Goal: Task Accomplishment & Management: Use online tool/utility

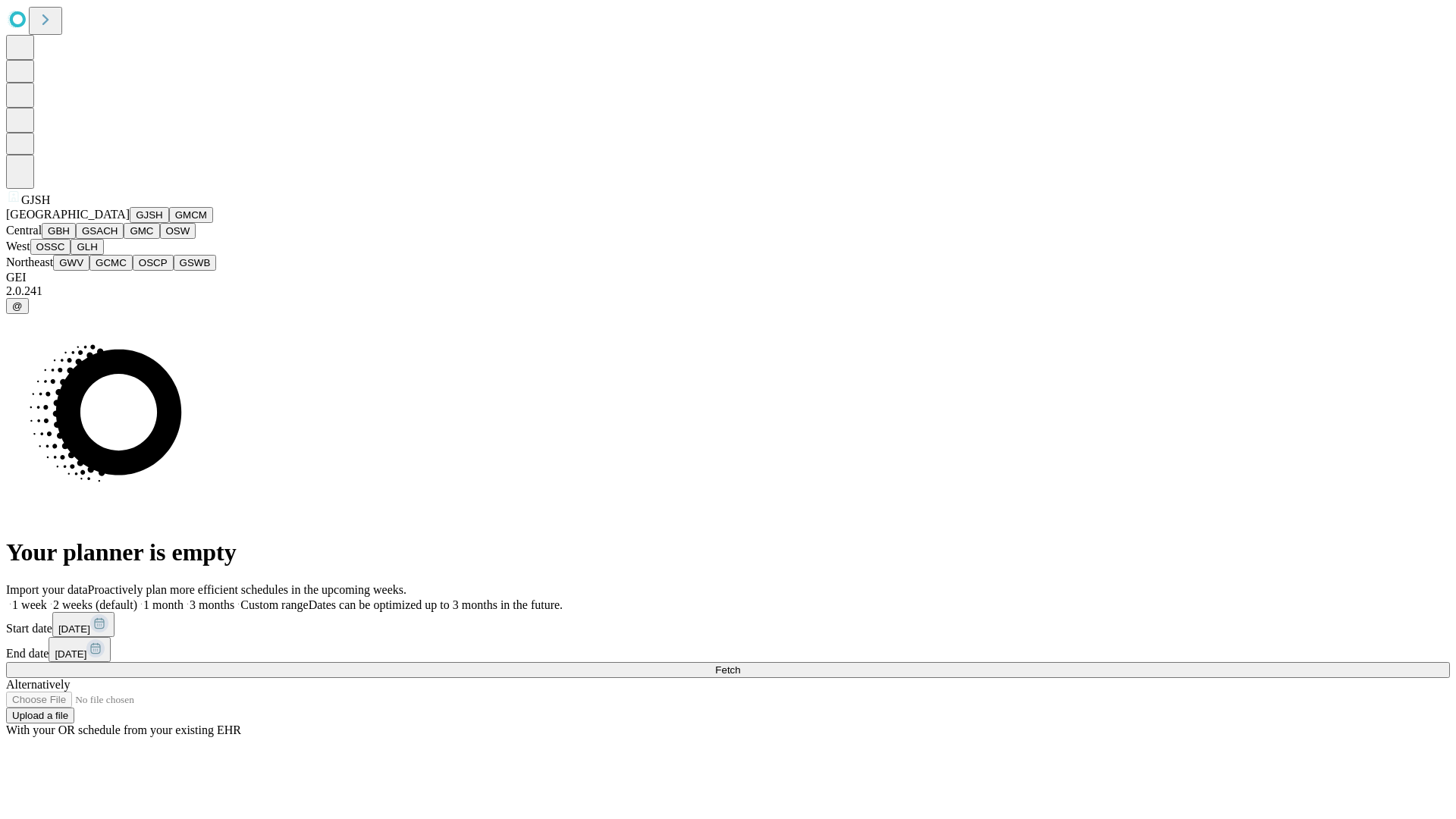
click at [130, 223] on button "GJSH" at bounding box center [149, 215] width 39 height 16
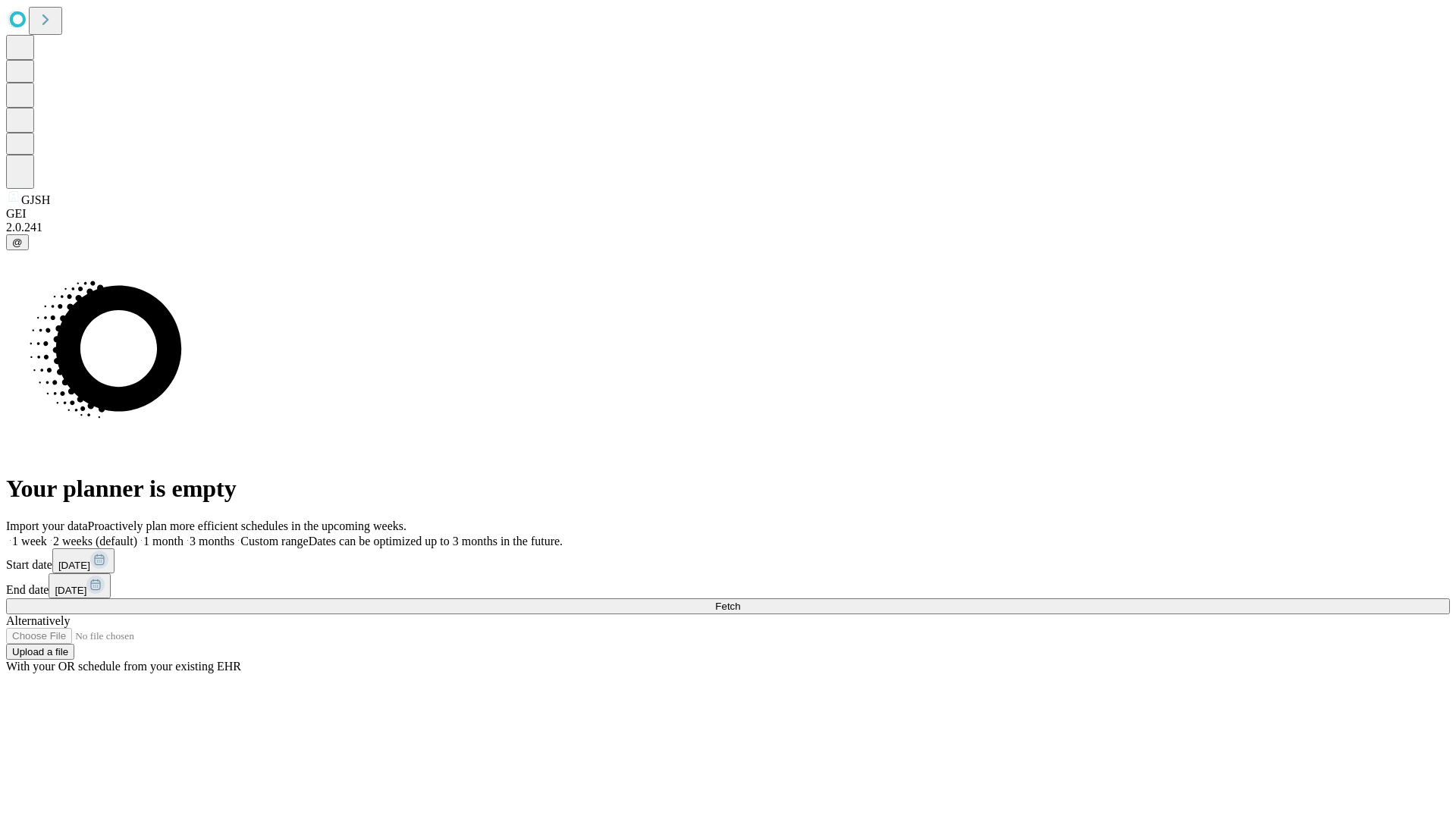
click at [137, 535] on label "2 weeks (default)" at bounding box center [92, 541] width 90 height 13
click at [740, 601] on span "Fetch" at bounding box center [727, 606] width 25 height 11
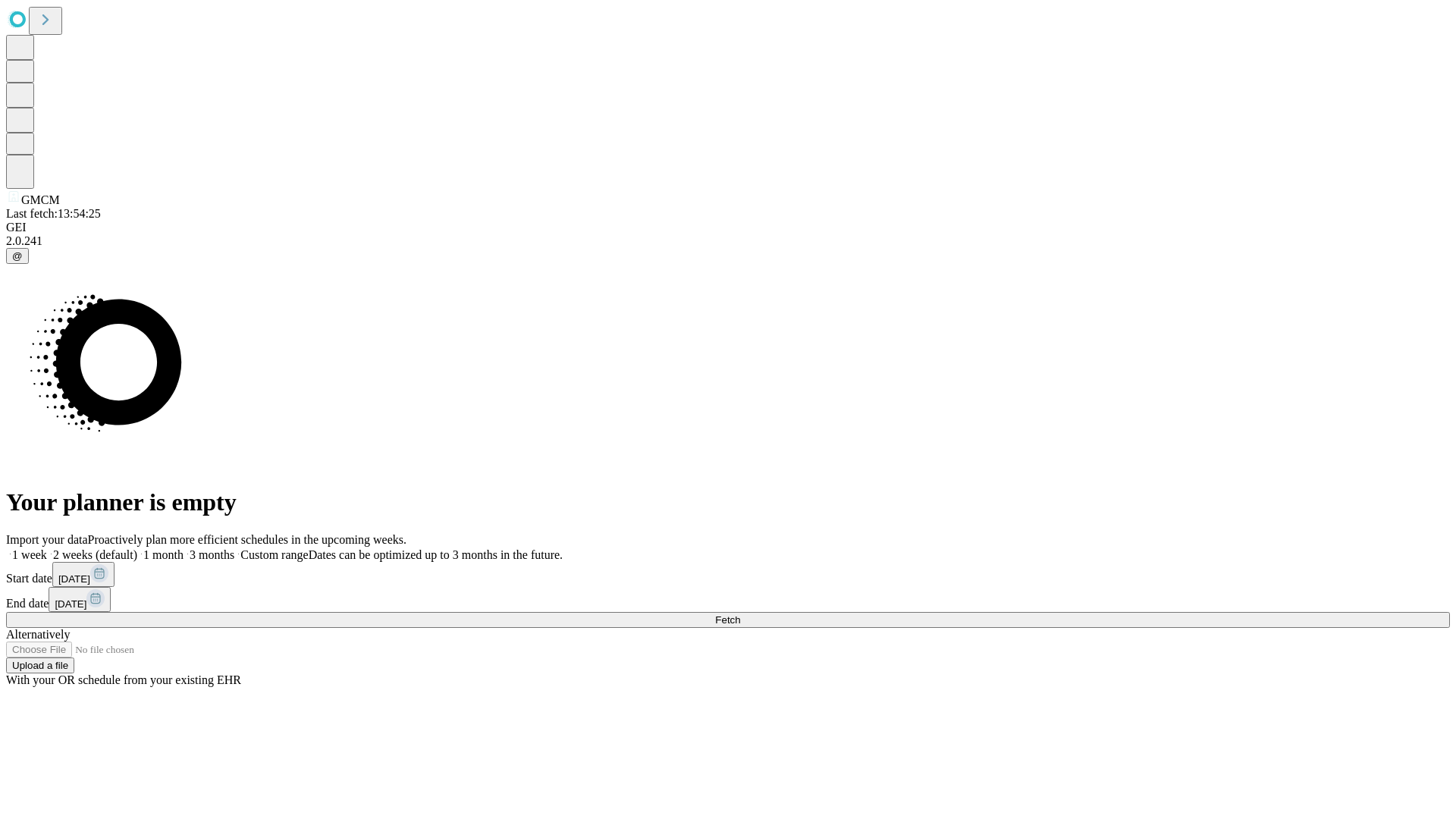
click at [137, 548] on label "2 weeks (default)" at bounding box center [92, 555] width 90 height 13
click at [740, 614] on span "Fetch" at bounding box center [727, 620] width 25 height 11
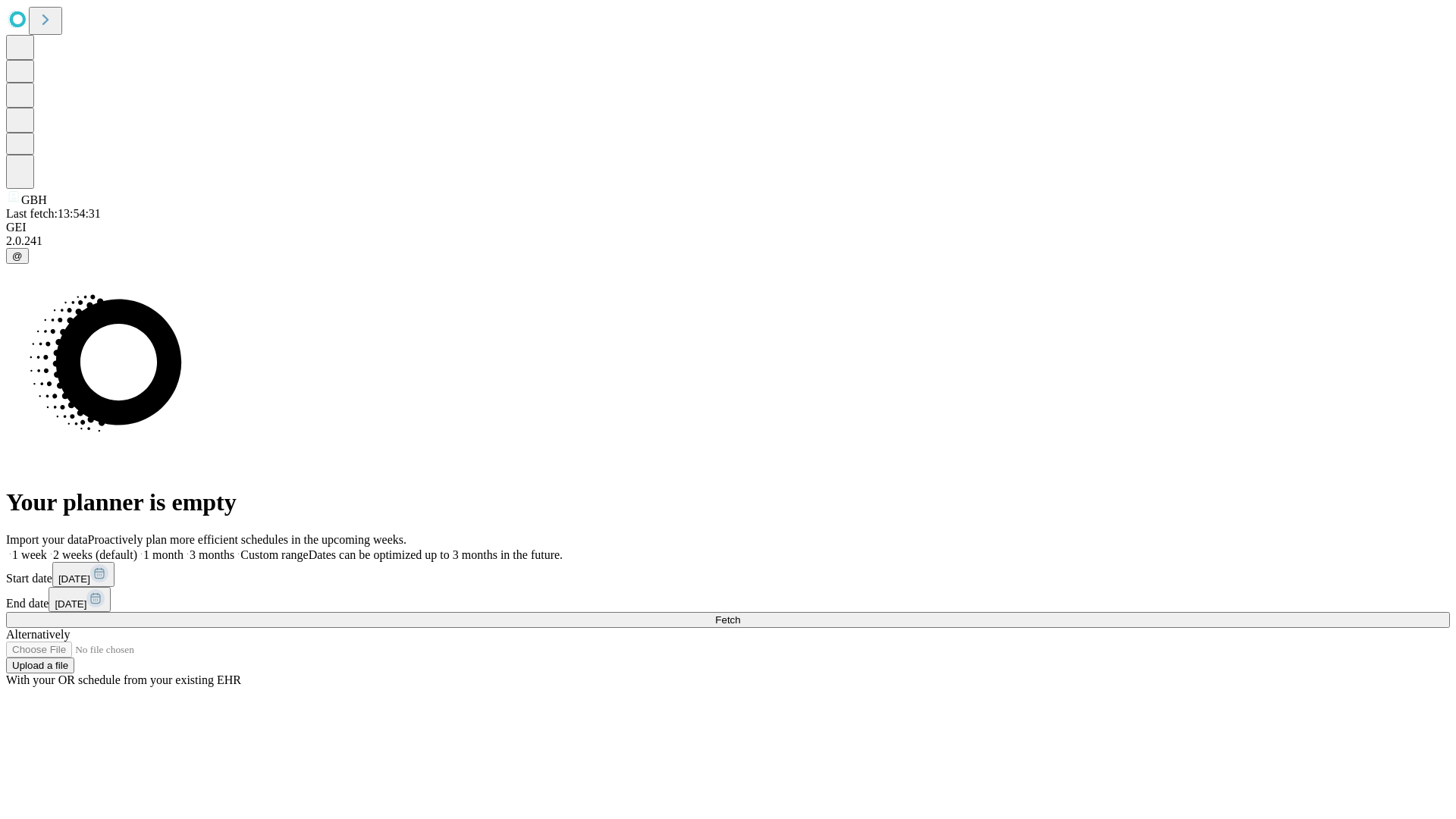
click at [137, 548] on label "2 weeks (default)" at bounding box center [92, 555] width 90 height 13
click at [740, 614] on span "Fetch" at bounding box center [727, 620] width 25 height 11
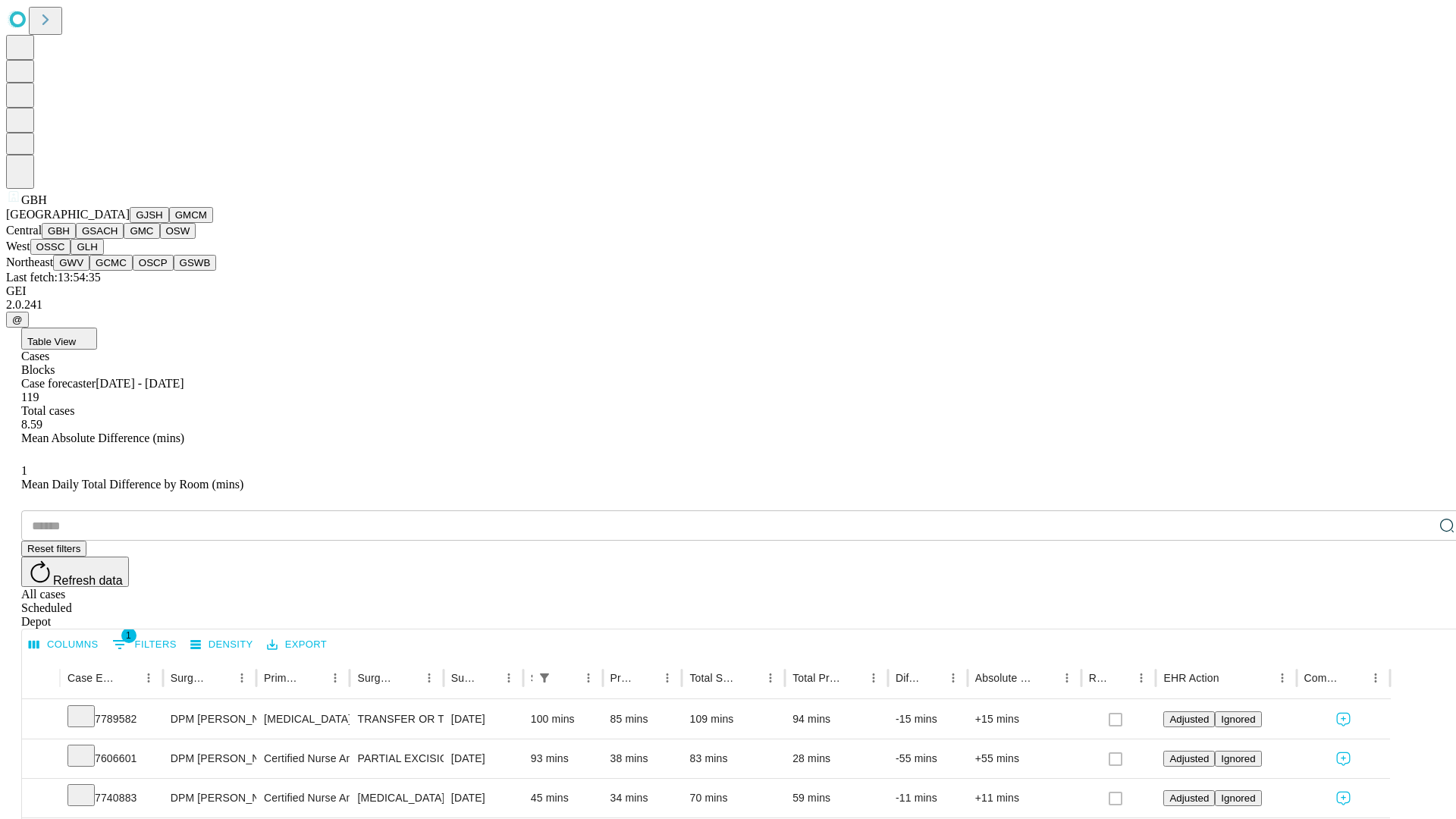
click at [117, 239] on button "GSACH" at bounding box center [100, 231] width 48 height 16
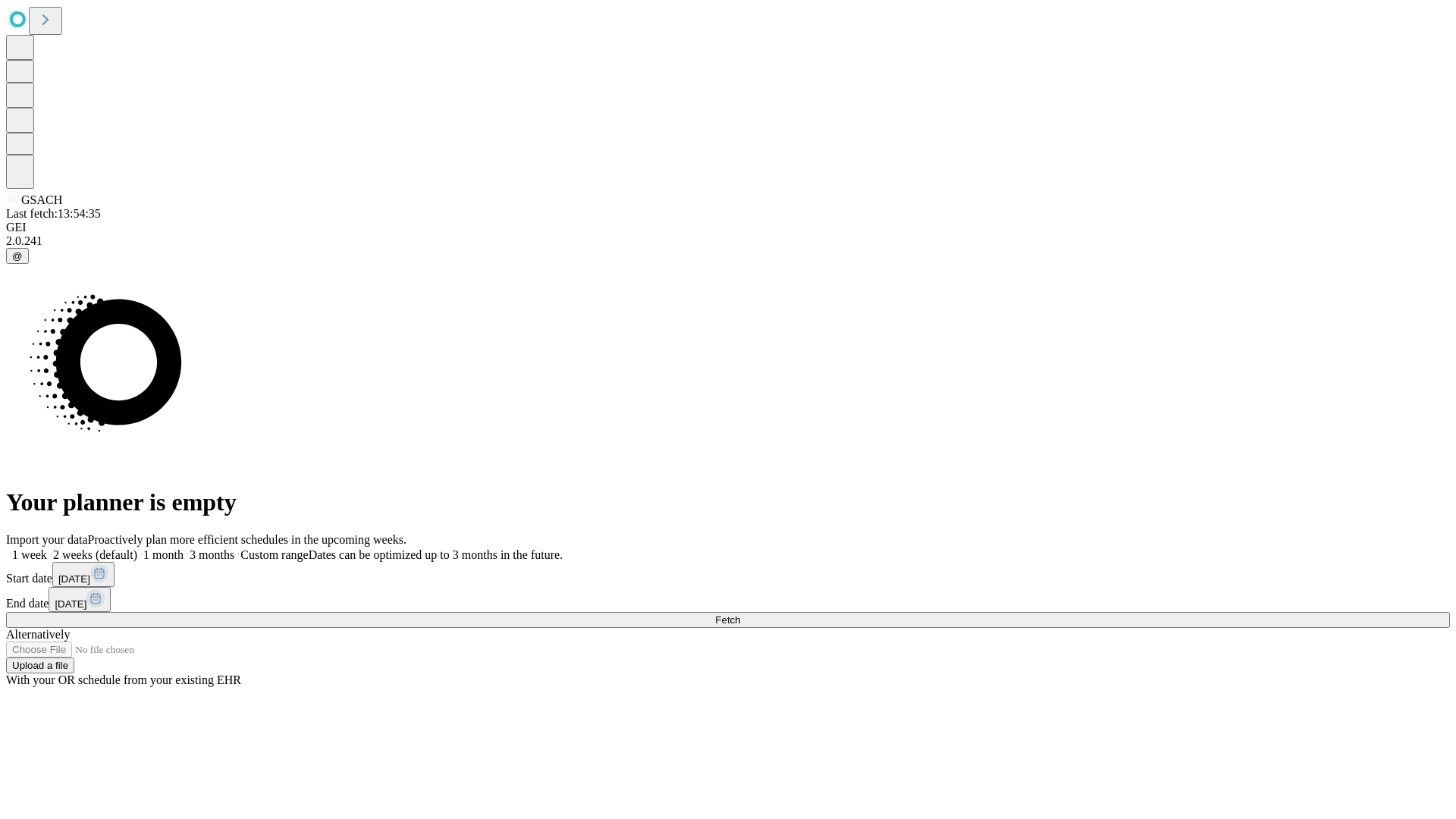
click at [137, 548] on label "2 weeks (default)" at bounding box center [92, 555] width 90 height 13
click at [740, 614] on span "Fetch" at bounding box center [727, 620] width 25 height 11
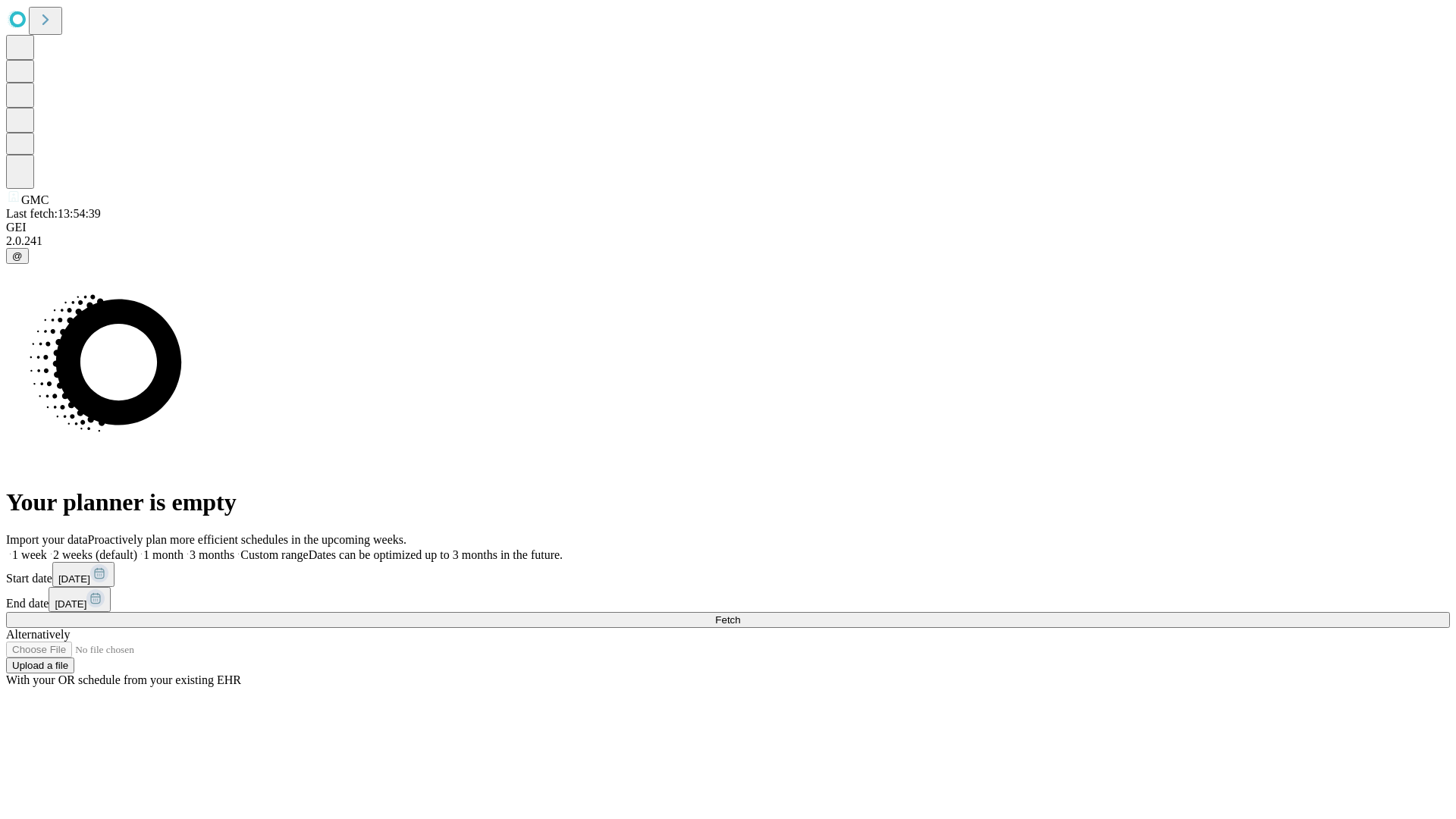
click at [137, 548] on label "2 weeks (default)" at bounding box center [92, 555] width 90 height 13
click at [740, 614] on span "Fetch" at bounding box center [727, 620] width 25 height 11
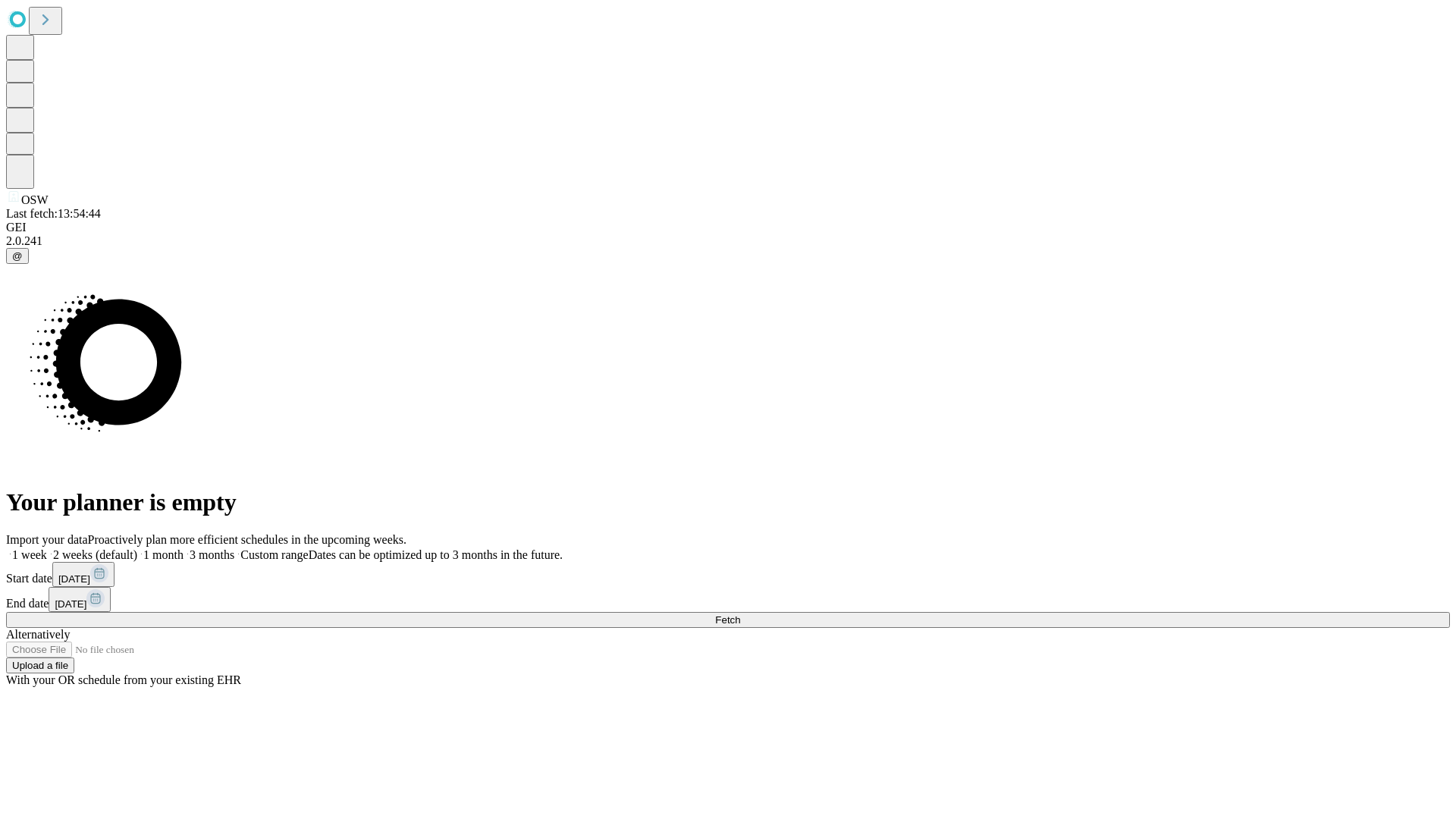
click at [137, 548] on label "2 weeks (default)" at bounding box center [92, 555] width 90 height 13
click at [740, 614] on span "Fetch" at bounding box center [727, 620] width 25 height 11
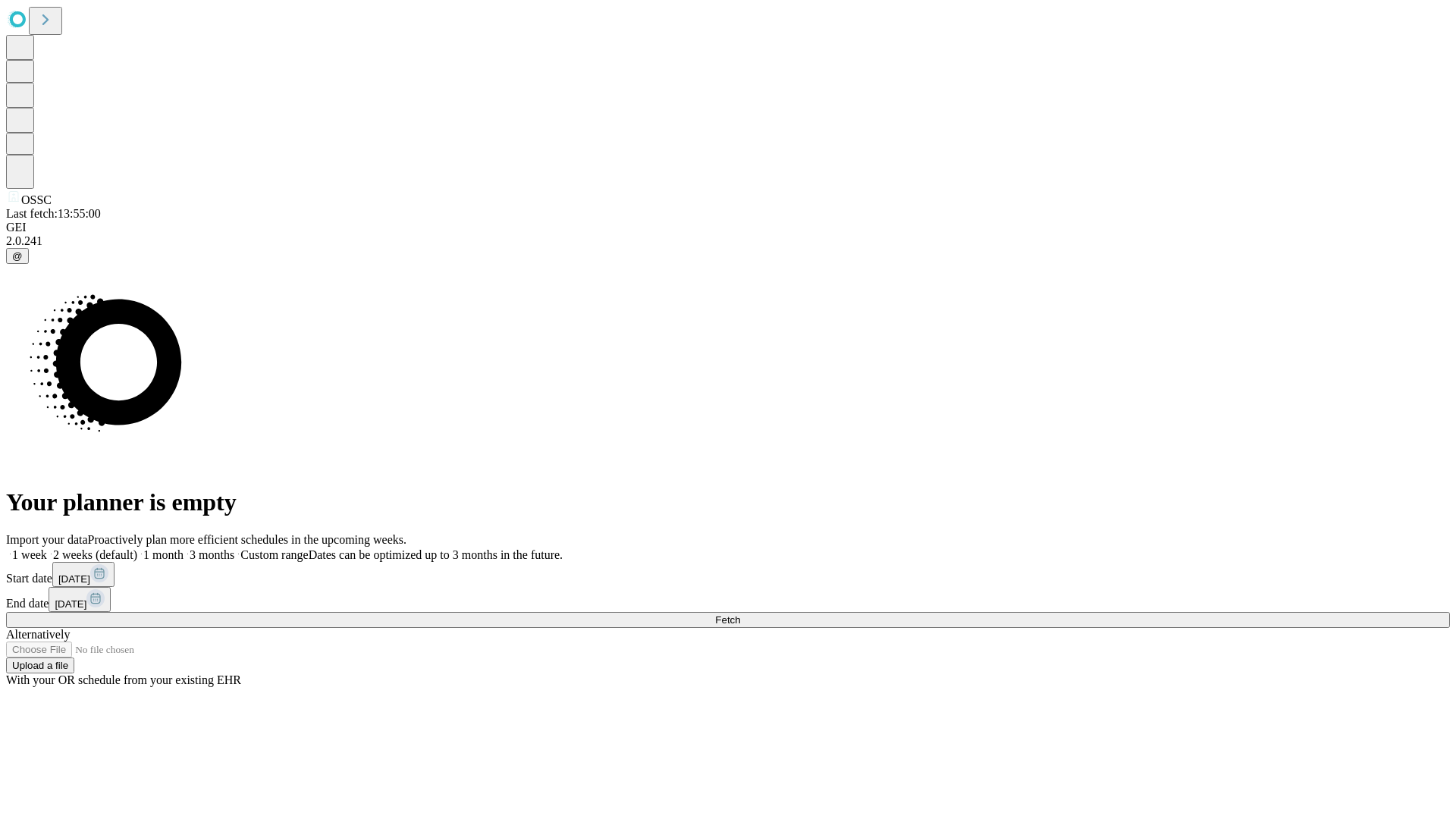
click at [137, 548] on label "2 weeks (default)" at bounding box center [92, 555] width 90 height 13
click at [740, 614] on span "Fetch" at bounding box center [727, 620] width 25 height 11
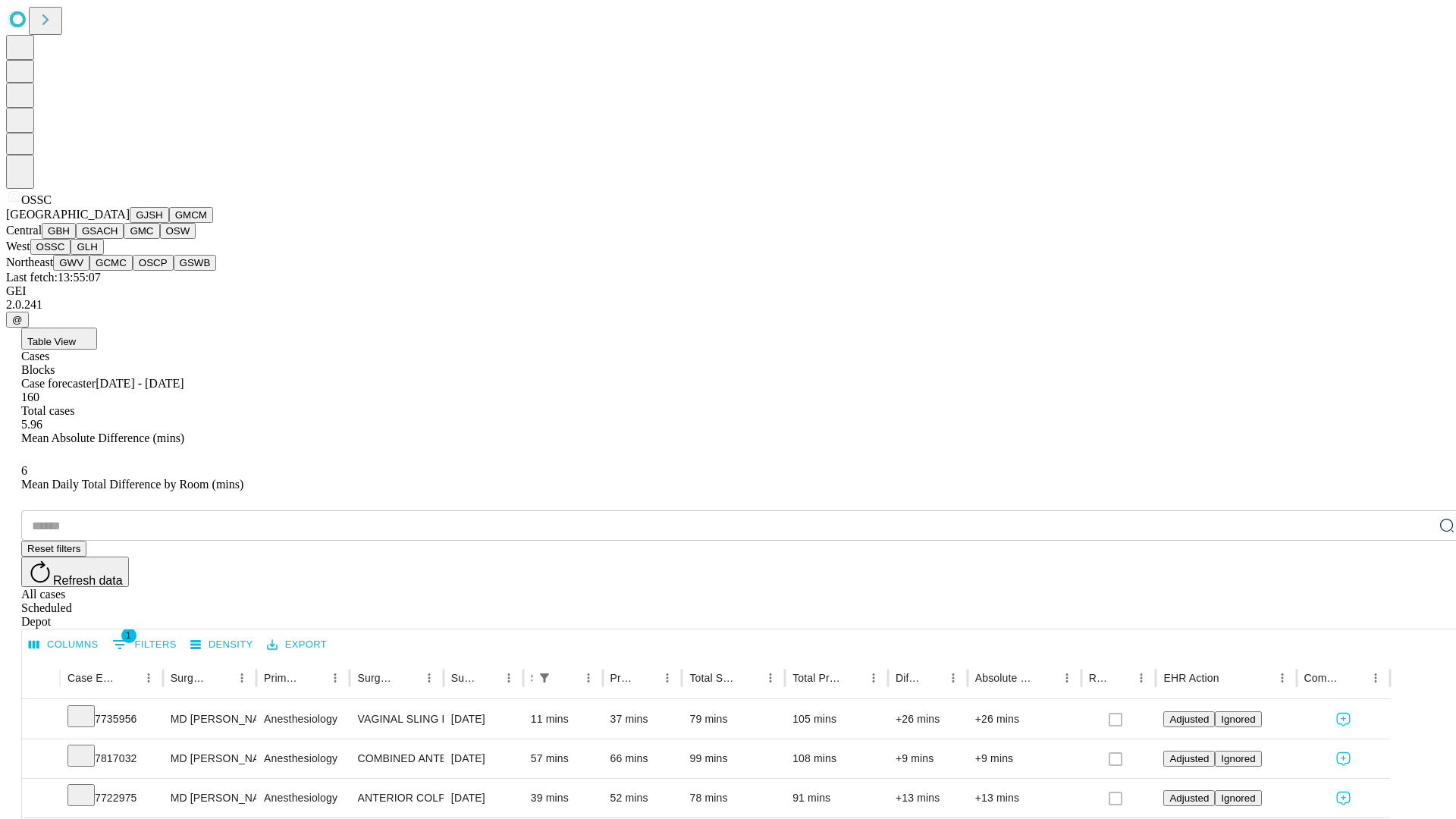
click at [103, 255] on button "GLH" at bounding box center [87, 247] width 33 height 16
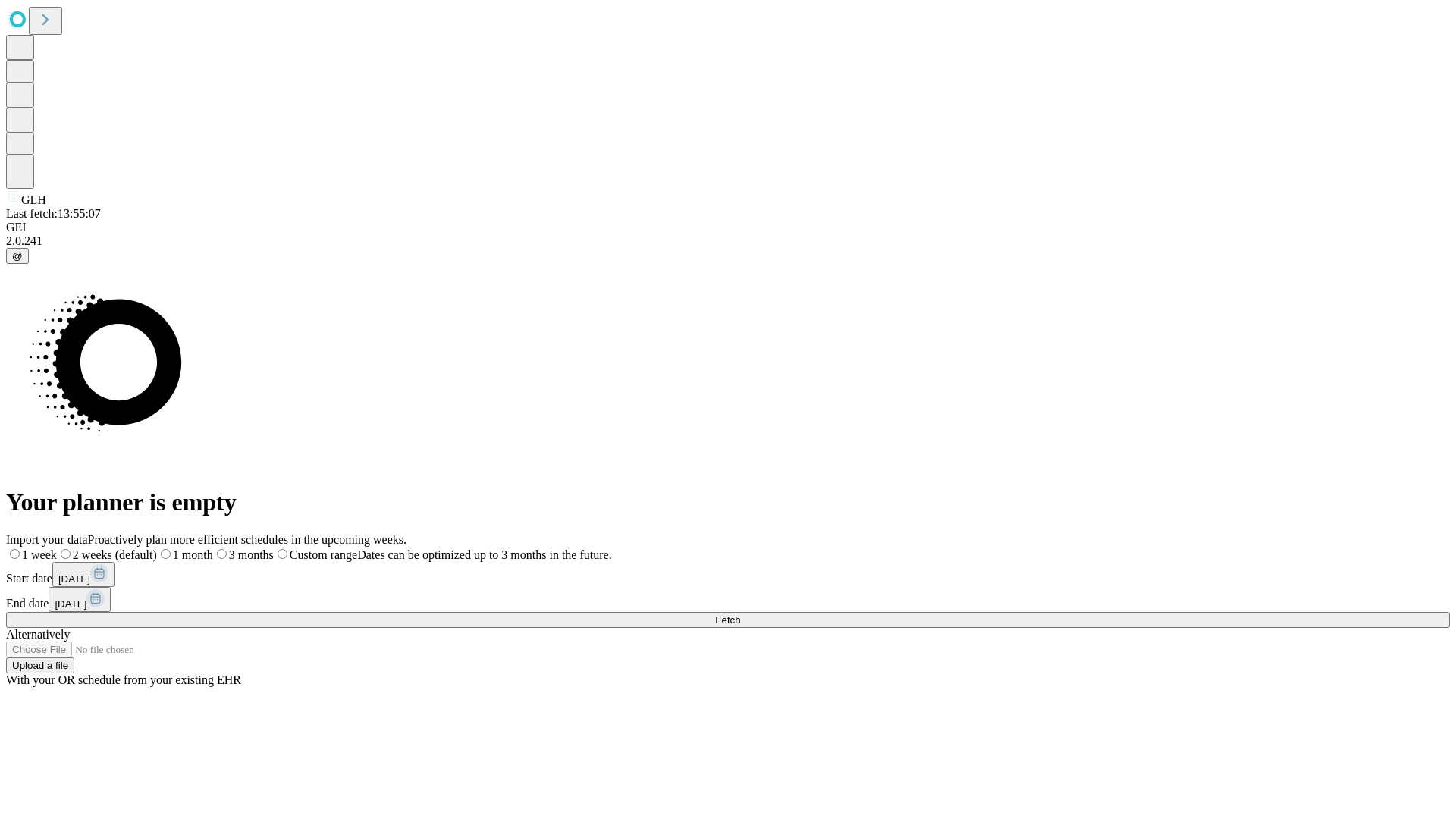
click at [157, 548] on label "2 weeks (default)" at bounding box center [107, 555] width 100 height 13
click at [740, 614] on span "Fetch" at bounding box center [727, 620] width 25 height 11
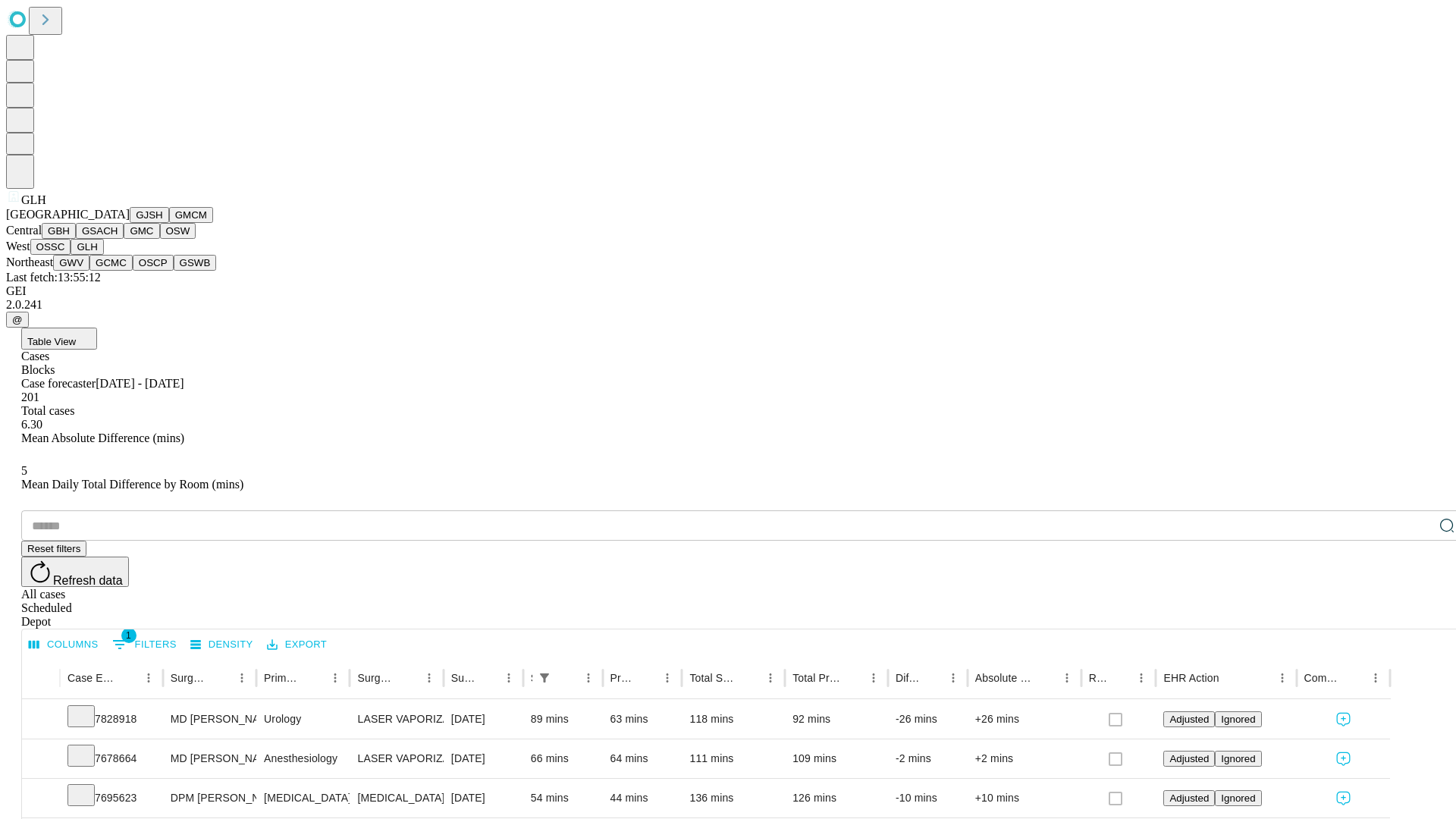
click at [89, 271] on button "GWV" at bounding box center [71, 263] width 36 height 16
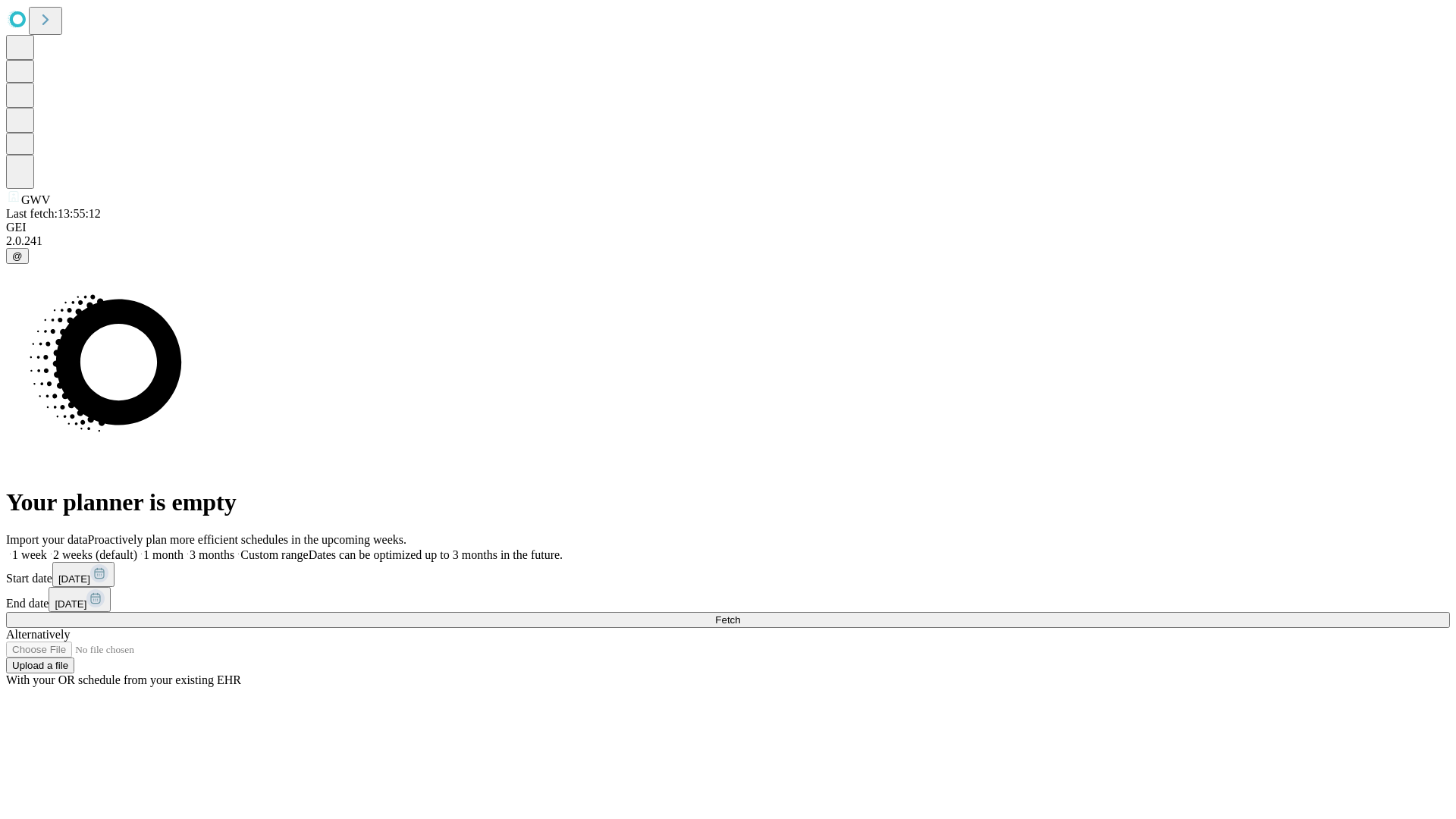
click at [137, 548] on label "2 weeks (default)" at bounding box center [92, 555] width 90 height 13
click at [740, 614] on span "Fetch" at bounding box center [727, 620] width 25 height 11
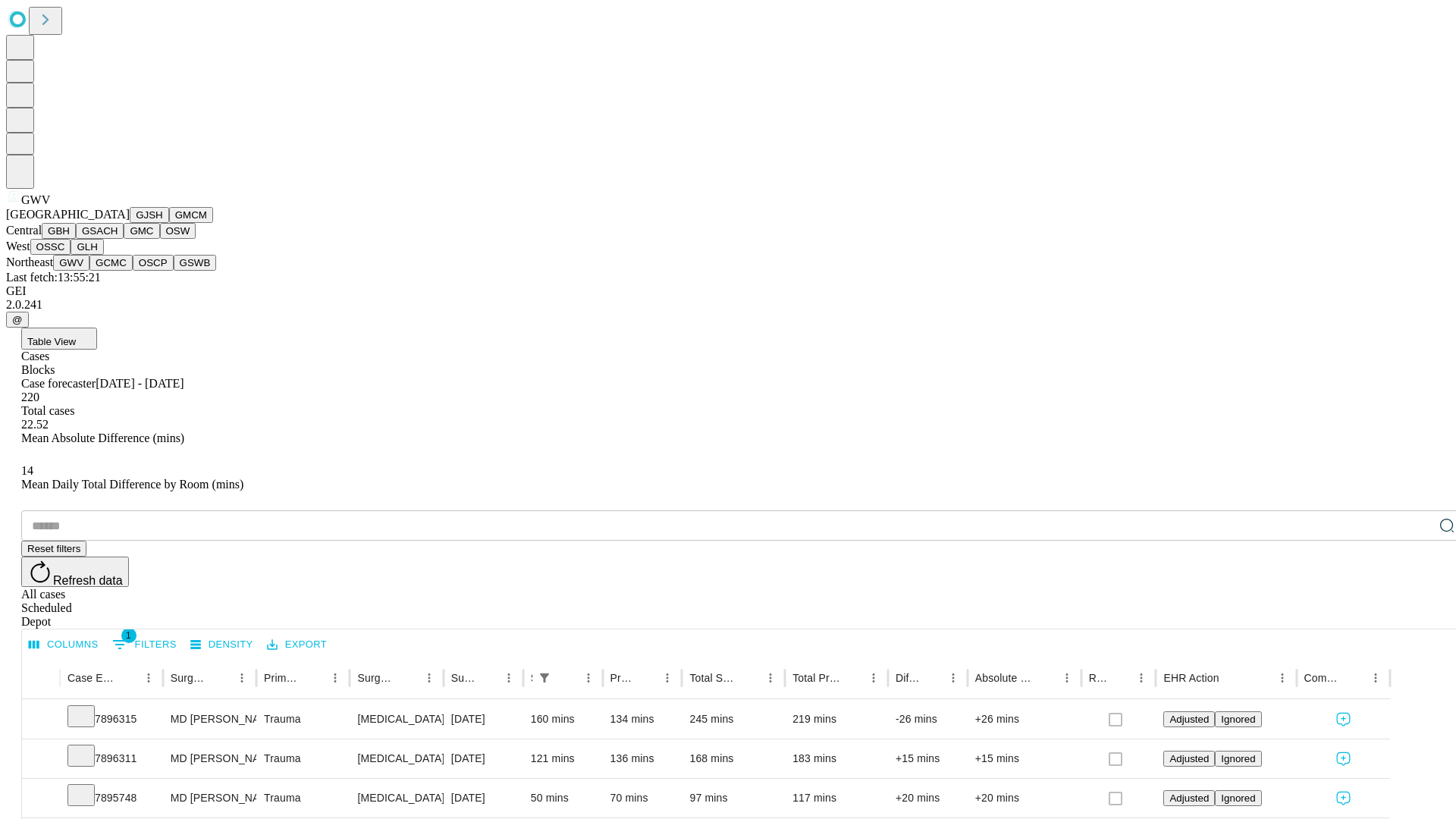
click at [117, 271] on button "GCMC" at bounding box center [111, 263] width 43 height 16
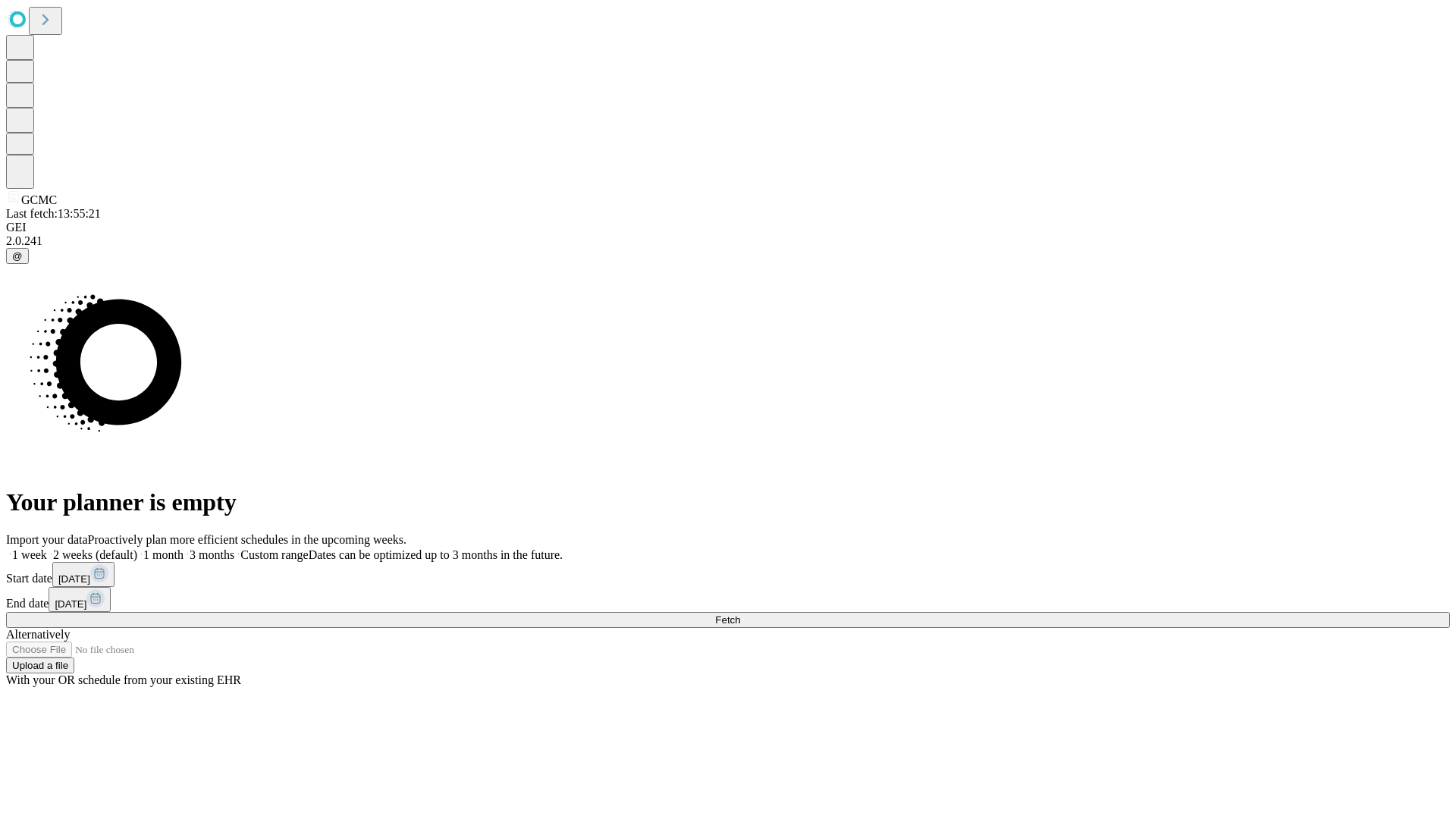
click at [137, 548] on label "2 weeks (default)" at bounding box center [92, 555] width 90 height 13
click at [740, 614] on span "Fetch" at bounding box center [727, 620] width 25 height 11
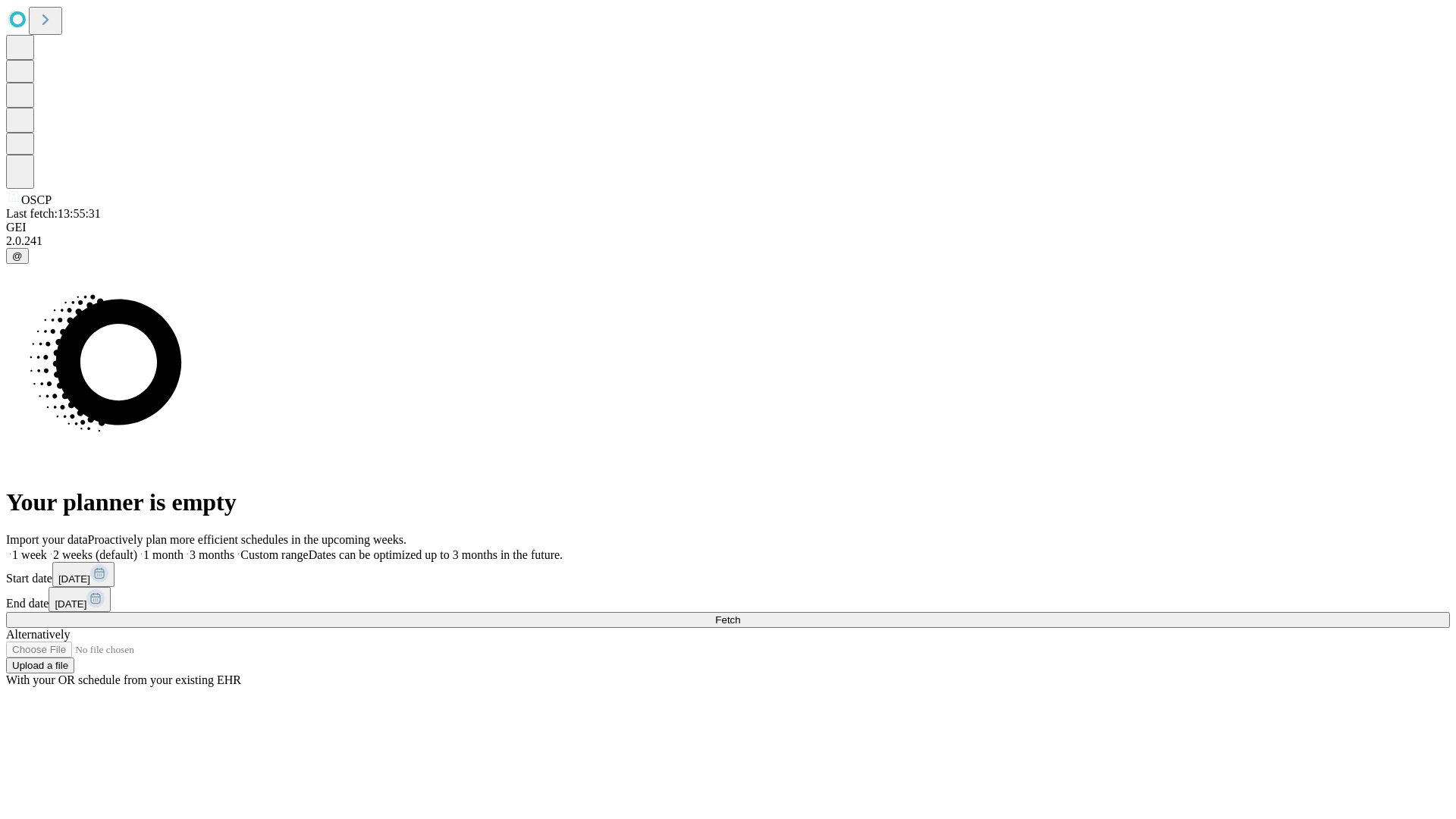
click at [137, 548] on label "2 weeks (default)" at bounding box center [92, 555] width 90 height 13
click at [740, 614] on span "Fetch" at bounding box center [727, 620] width 25 height 11
